Goal: Find specific page/section: Find specific page/section

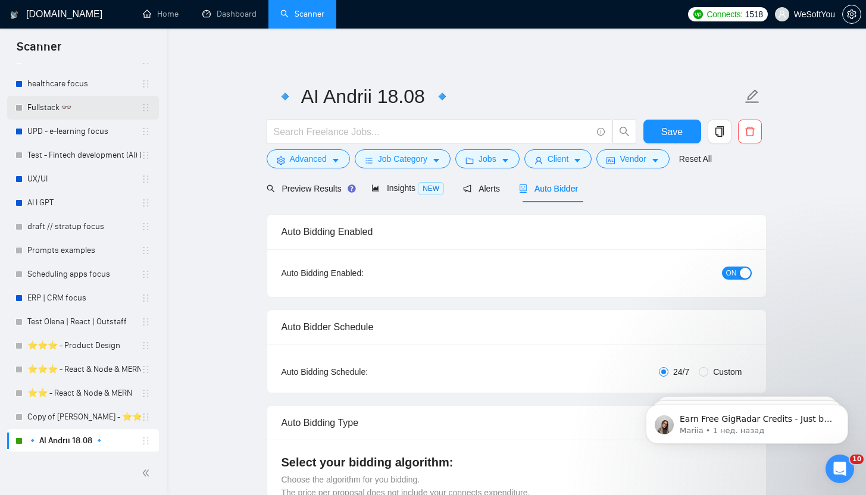
scroll to position [645, 0]
click at [321, 167] on button "Advanced" at bounding box center [308, 158] width 83 height 19
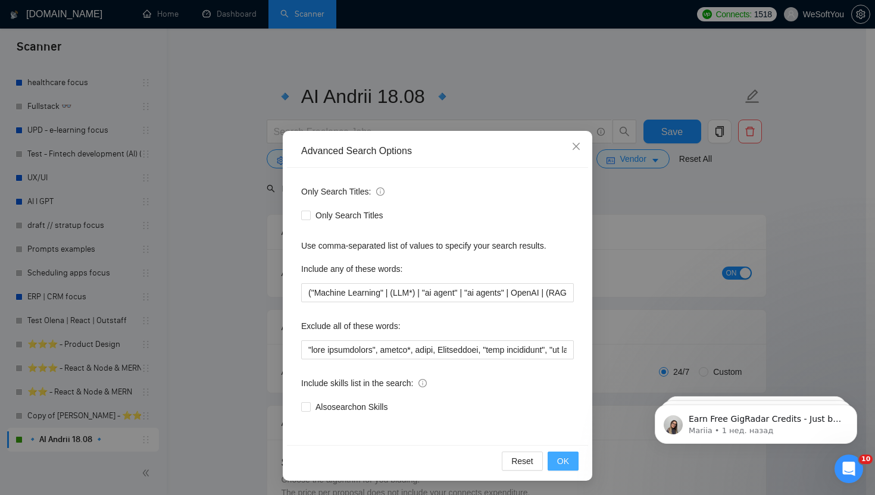
click at [566, 463] on span "OK" at bounding box center [563, 461] width 12 height 13
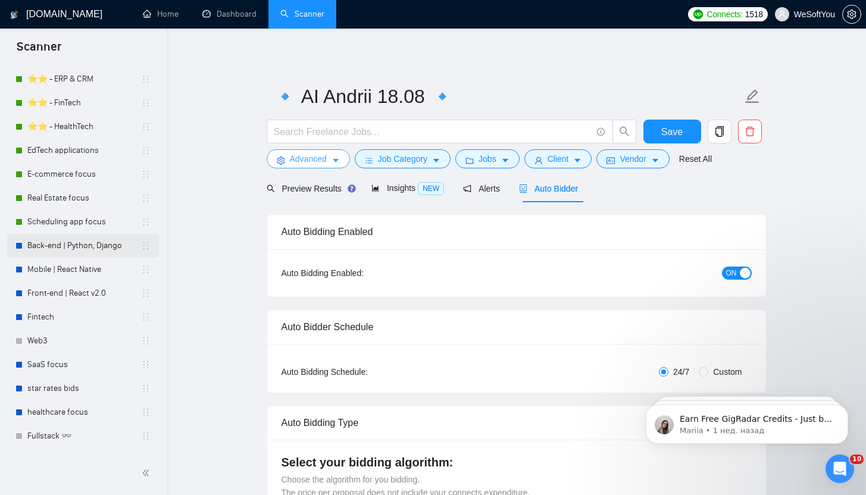
scroll to position [314, 0]
click at [76, 235] on link "Back-end | Python, Django" at bounding box center [84, 247] width 114 height 24
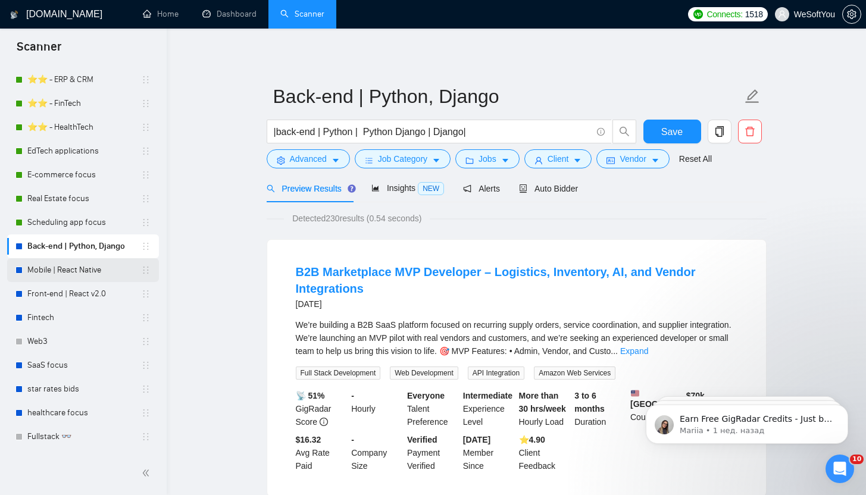
click at [81, 265] on link "Mobile | React Native" at bounding box center [84, 270] width 114 height 24
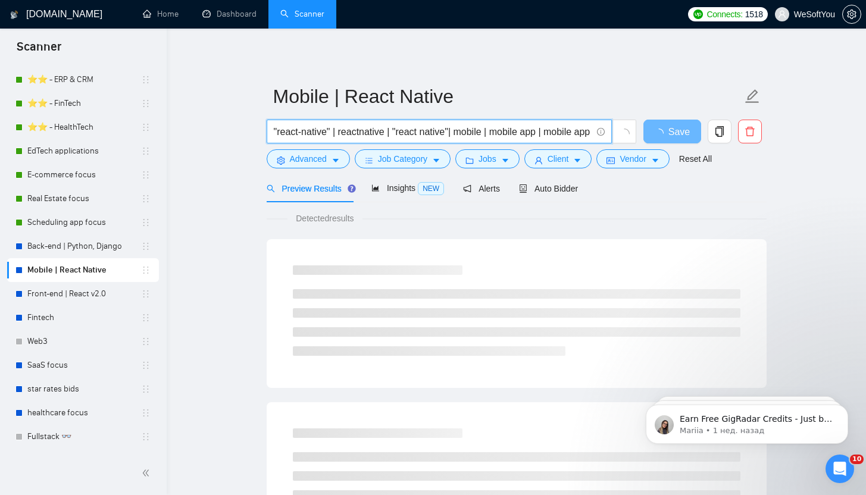
drag, startPoint x: 479, startPoint y: 134, endPoint x: 168, endPoint y: 136, distance: 310.2
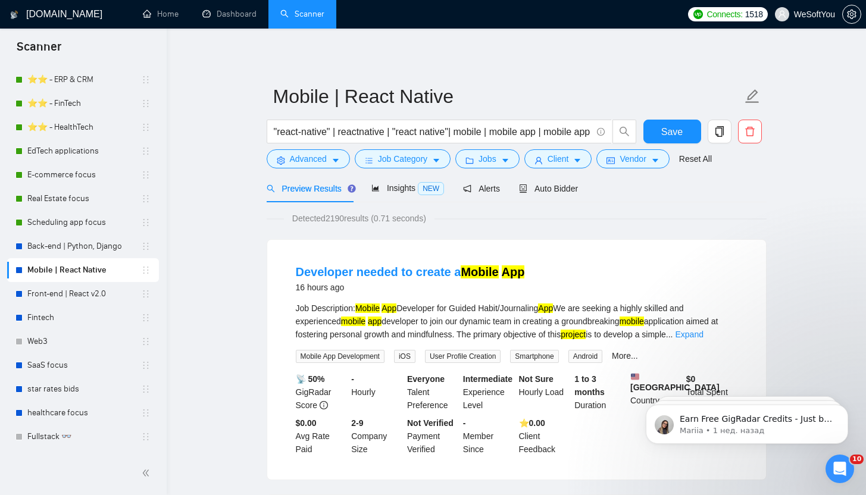
click at [311, 168] on form "Mobile | React Native "react-native" | reactnative | "react native"| mobile | m…" at bounding box center [517, 125] width 500 height 97
click at [312, 166] on button "Advanced" at bounding box center [308, 158] width 83 height 19
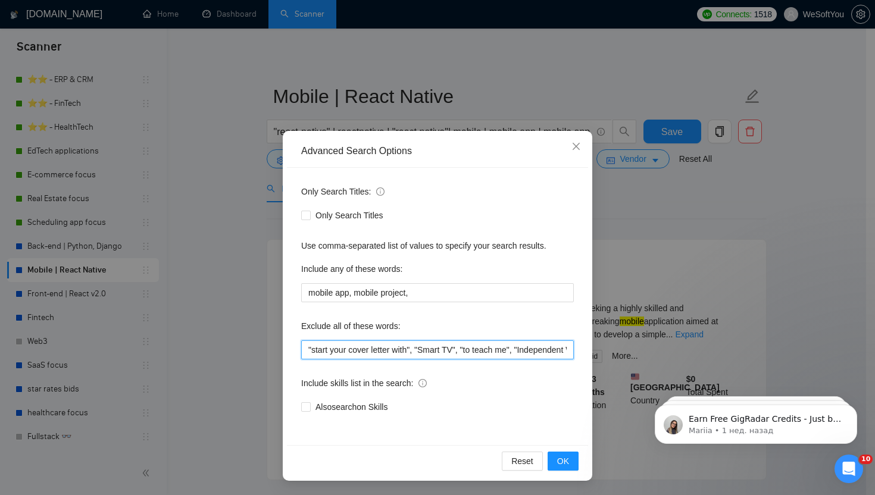
drag, startPoint x: 388, startPoint y: 348, endPoint x: 174, endPoint y: 344, distance: 213.2
click at [174, 344] on div "Advanced Search Options Only Search Titles: Only Search Titles Use comma-separa…" at bounding box center [437, 247] width 875 height 495
click at [583, 151] on span "Close" at bounding box center [576, 147] width 32 height 32
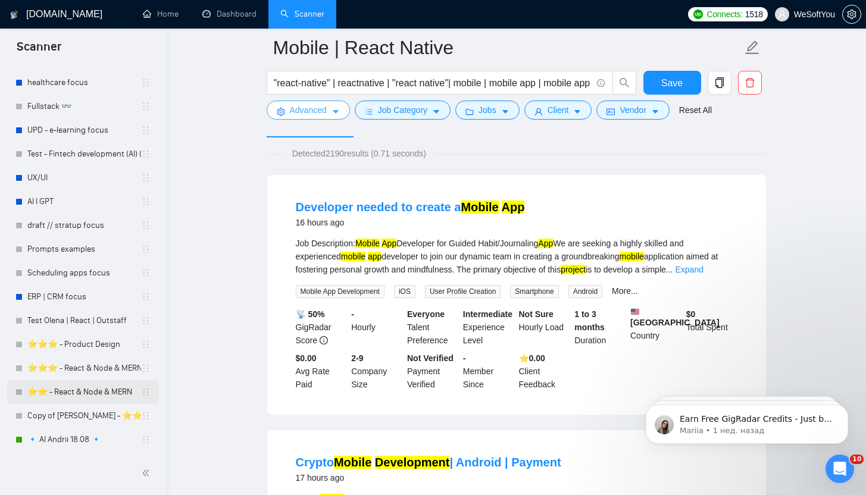
scroll to position [469, 0]
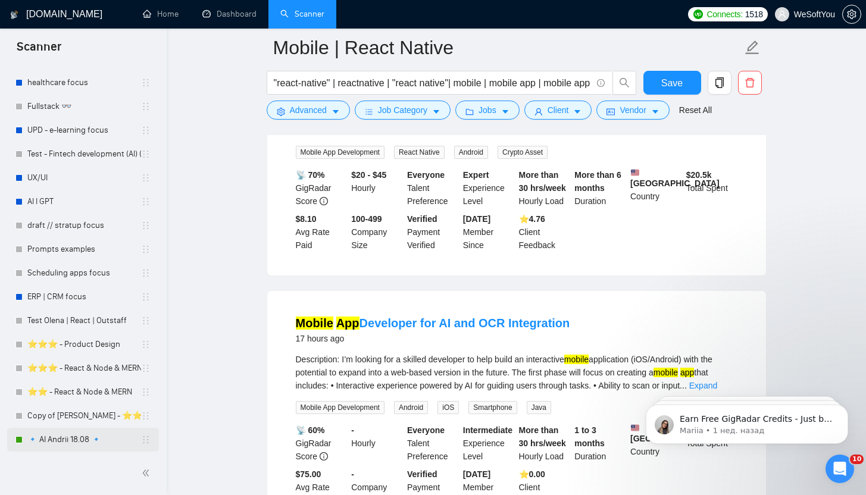
click at [52, 446] on link "🔹 AI Andrii 18.08 🔹" at bounding box center [84, 440] width 114 height 24
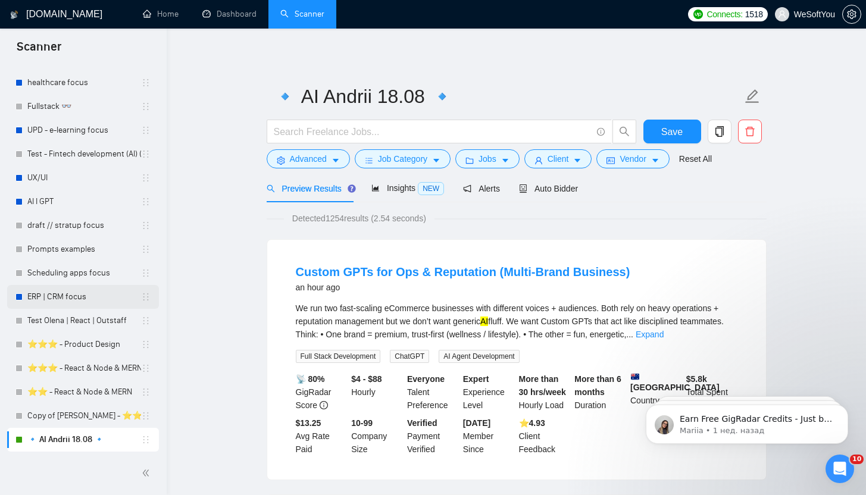
click at [80, 296] on link "ERP | CRM focus" at bounding box center [84, 297] width 114 height 24
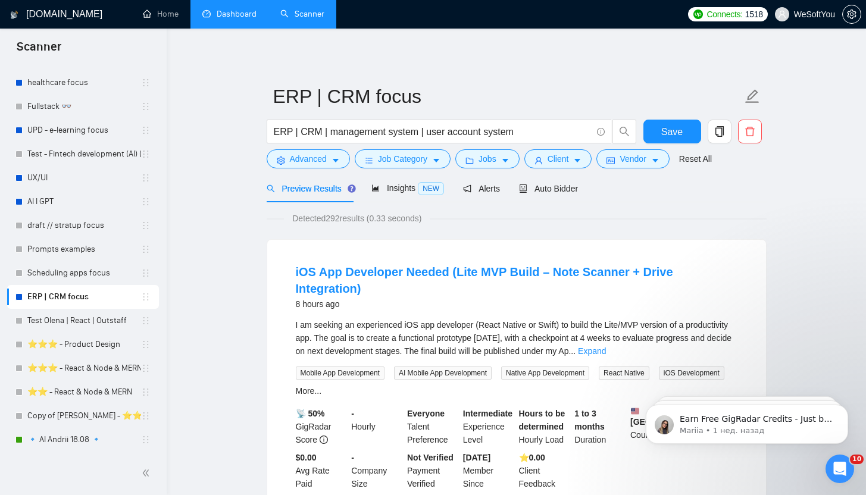
click at [213, 19] on link "Dashboard" at bounding box center [229, 14] width 54 height 10
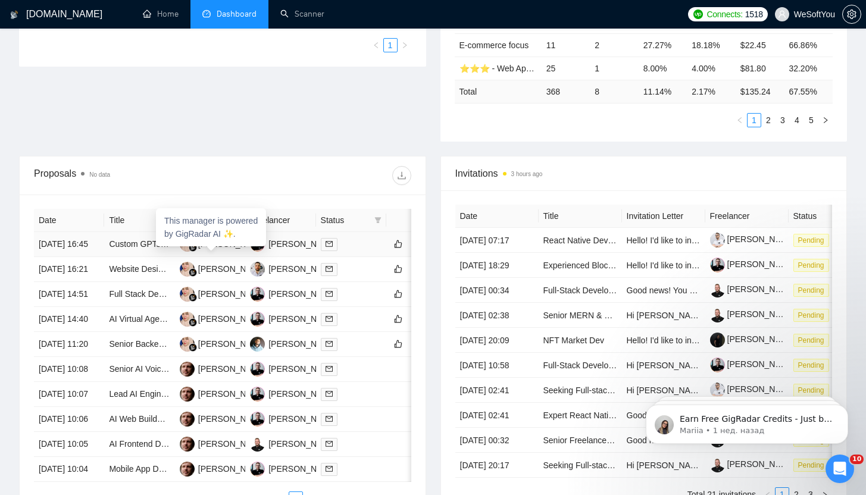
scroll to position [329, 0]
